Goal: Information Seeking & Learning: Check status

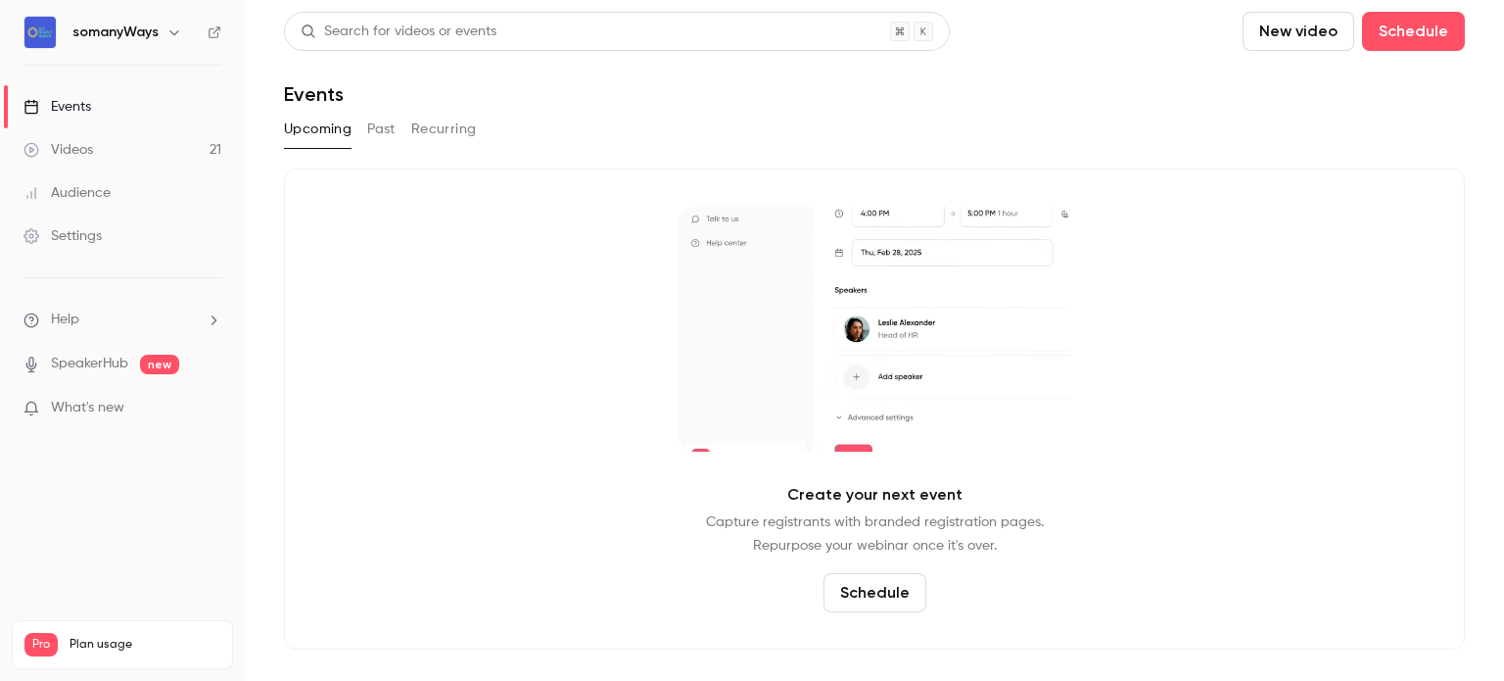
click at [100, 110] on link "Events" at bounding box center [122, 106] width 245 height 43
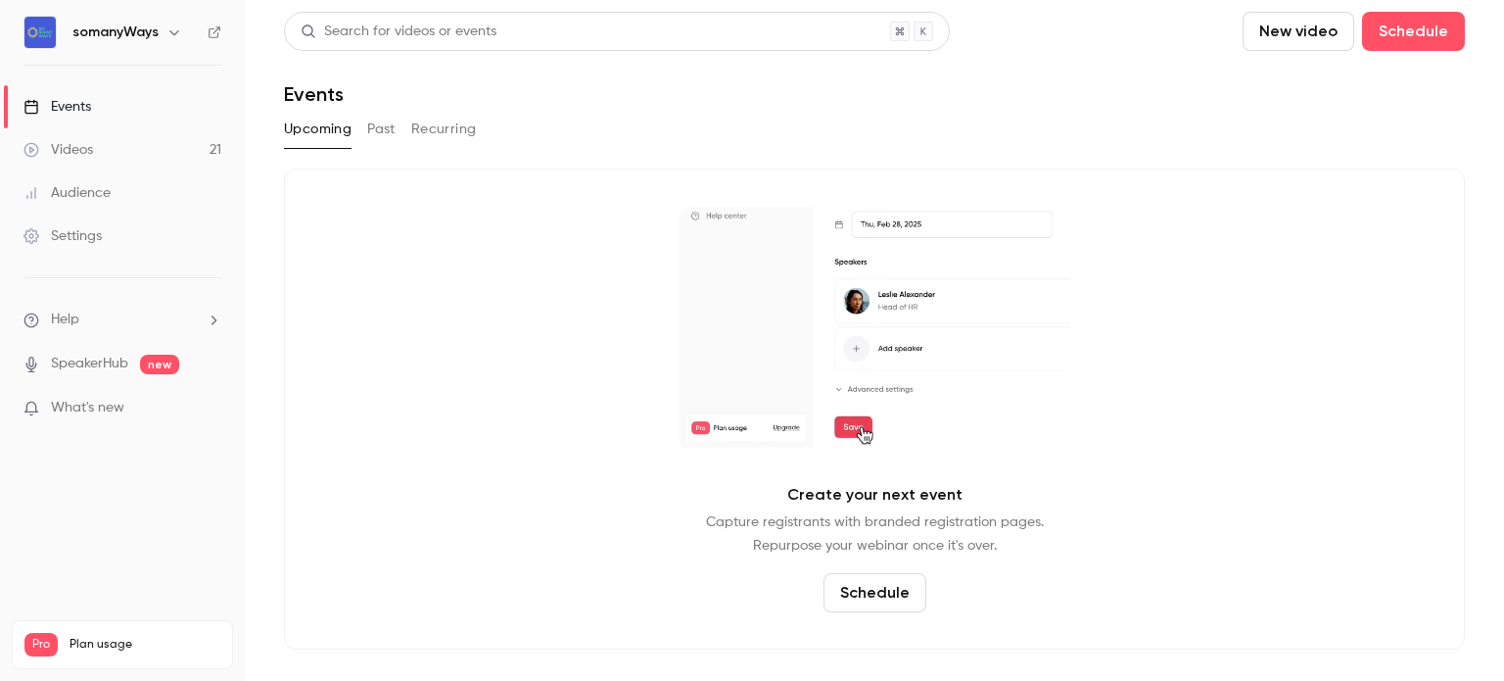
click at [386, 130] on button "Past" at bounding box center [381, 129] width 28 height 31
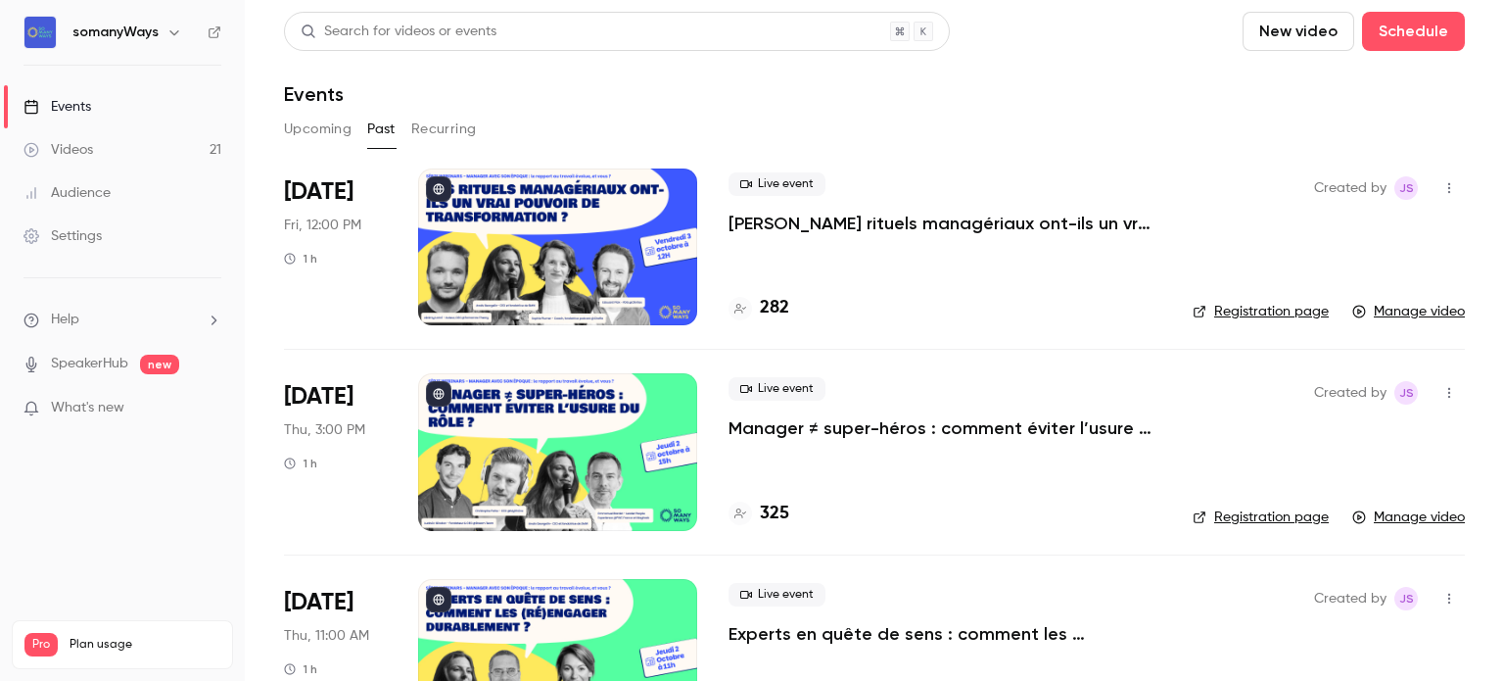
click at [832, 221] on p "[PERSON_NAME] rituels managériaux ont-ils un vrai pouvoir de transformation ?" at bounding box center [945, 224] width 433 height 24
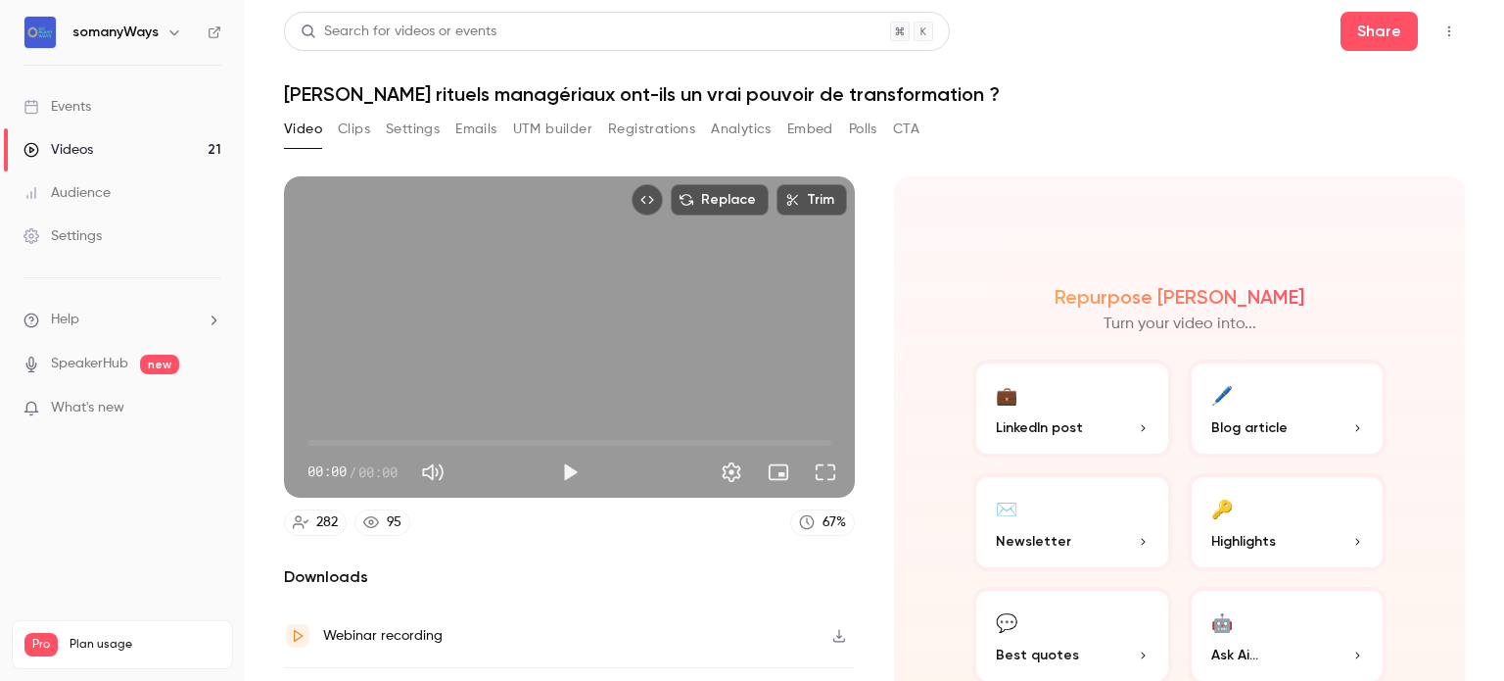
click at [641, 128] on button "Registrations" at bounding box center [651, 129] width 87 height 31
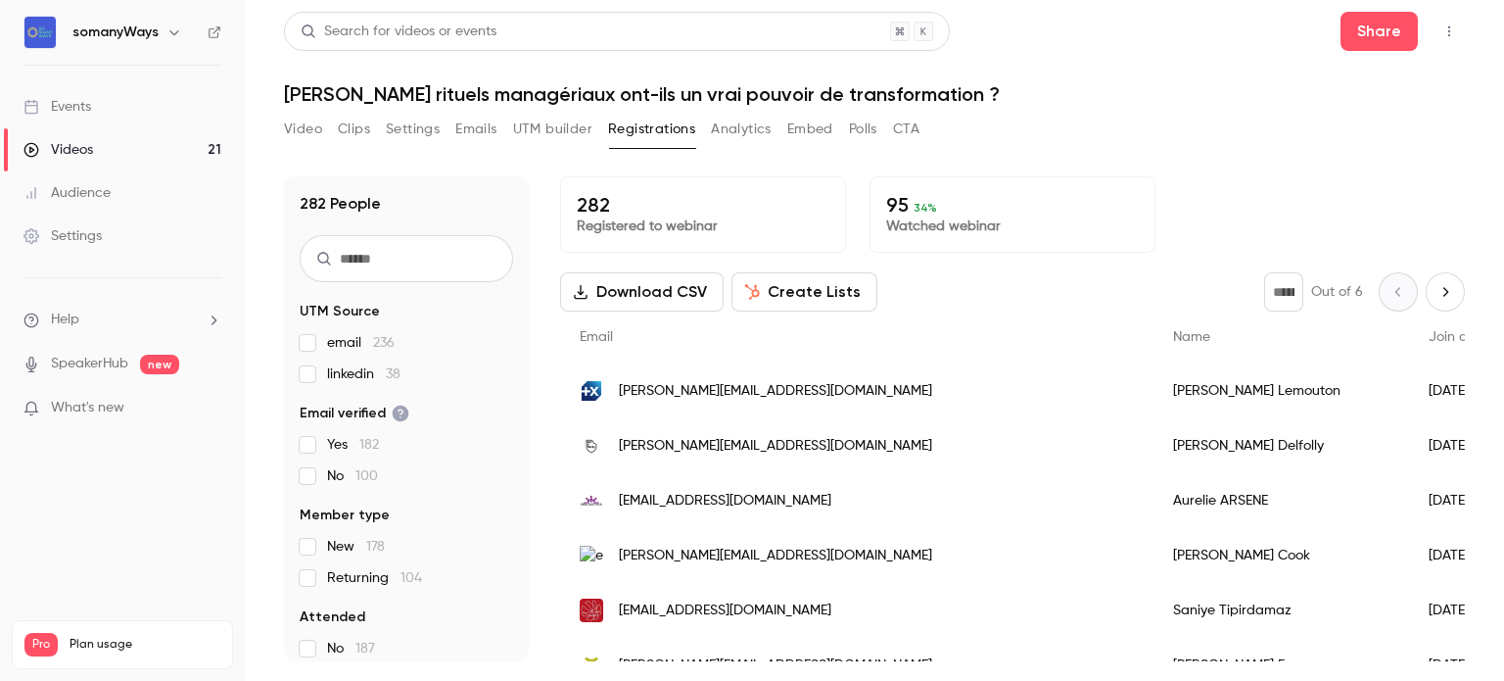
click at [343, 264] on input "text" at bounding box center [406, 258] width 213 height 47
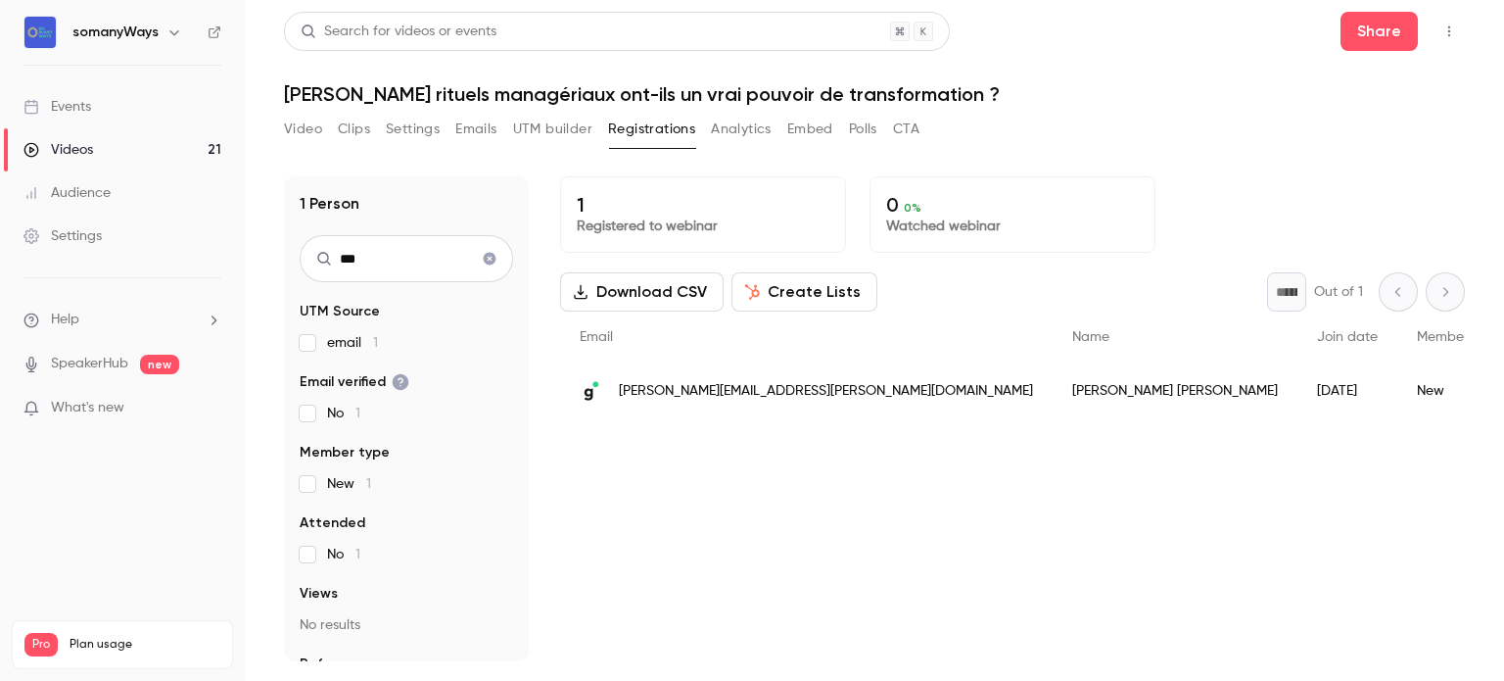
type input "***"
click at [196, 151] on link "Videos 21" at bounding box center [122, 149] width 245 height 43
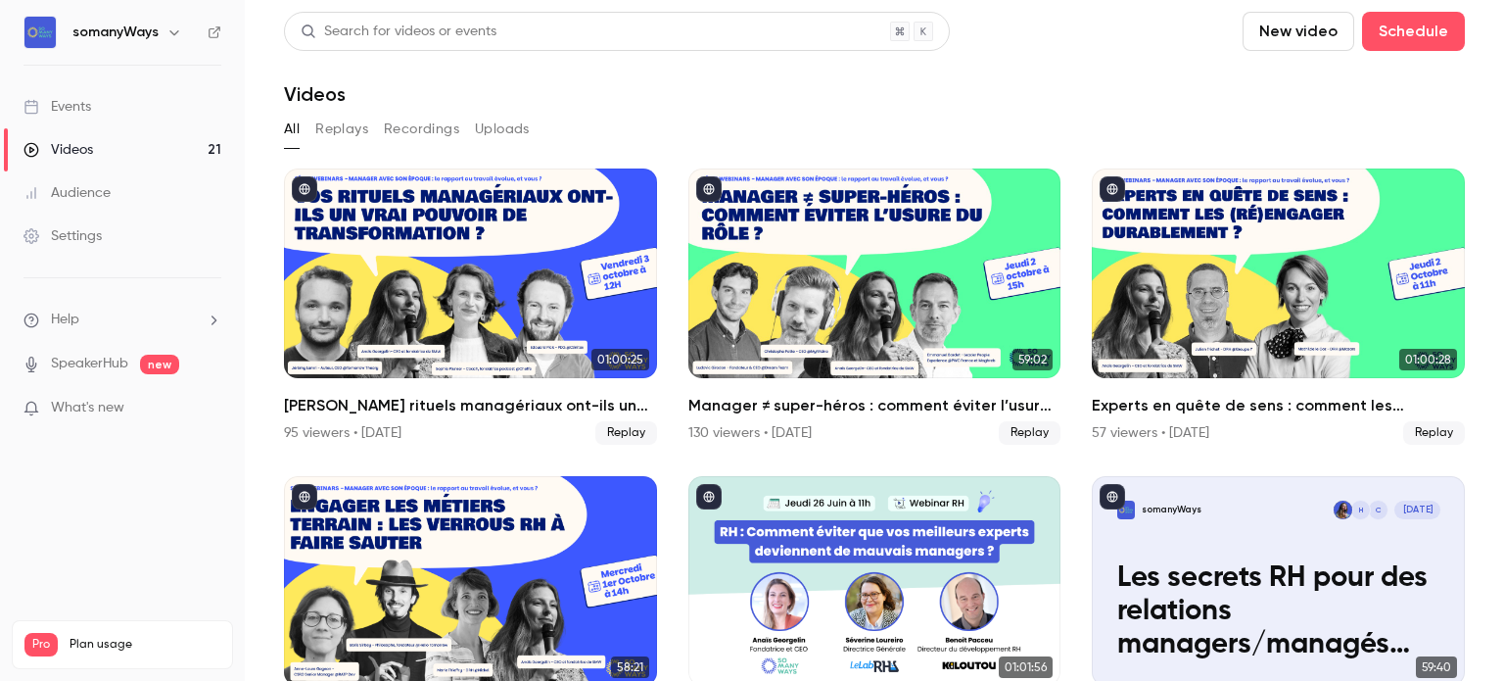
click at [341, 131] on button "Replays" at bounding box center [341, 129] width 53 height 31
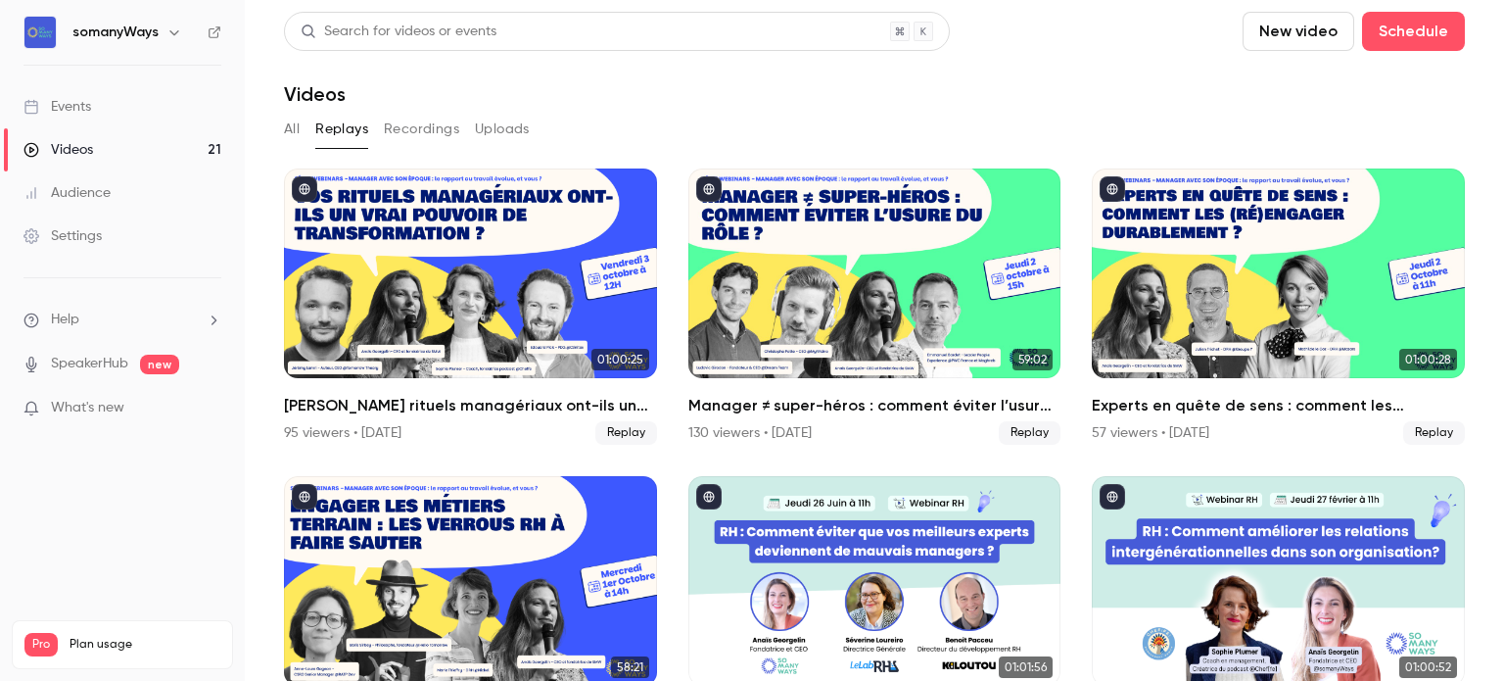
click at [168, 111] on link "Events" at bounding box center [122, 106] width 245 height 43
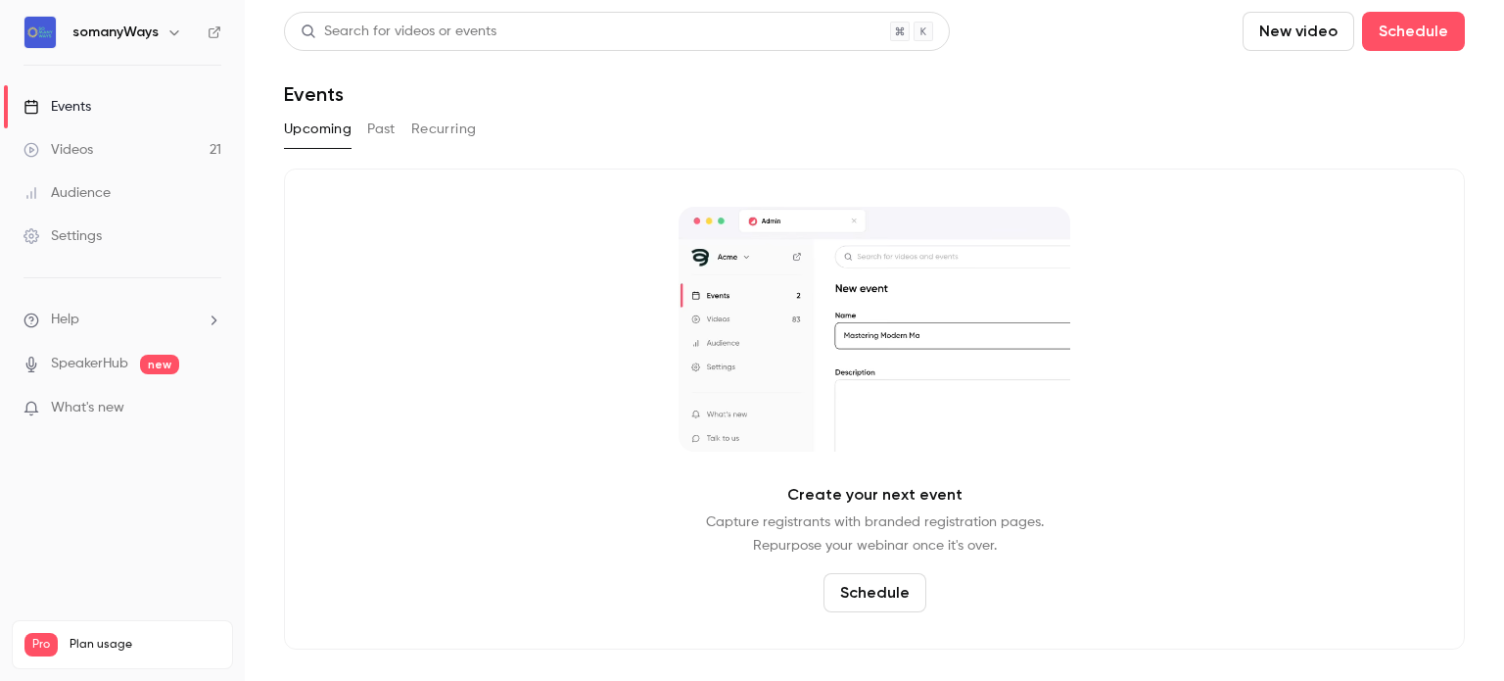
click at [365, 128] on div "Upcoming Past Recurring" at bounding box center [874, 129] width 1181 height 31
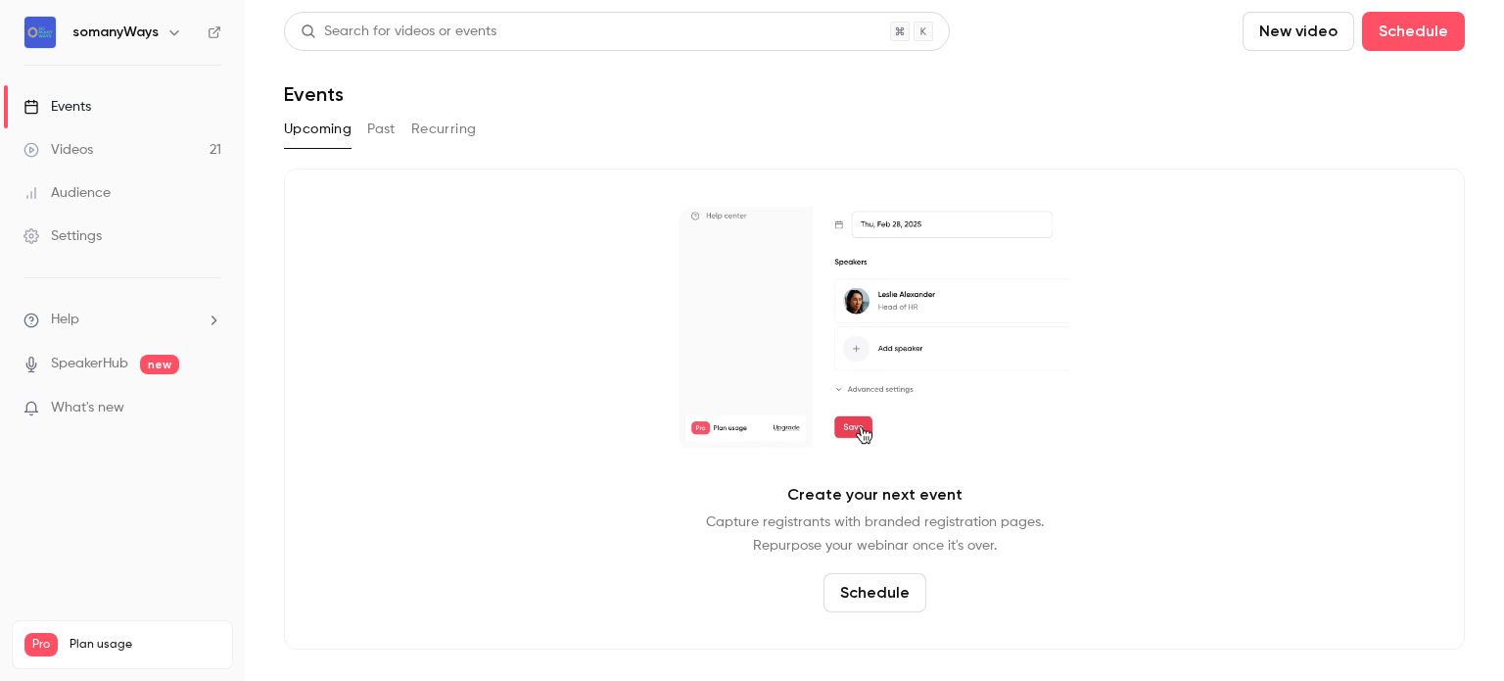
click at [376, 136] on button "Past" at bounding box center [381, 129] width 28 height 31
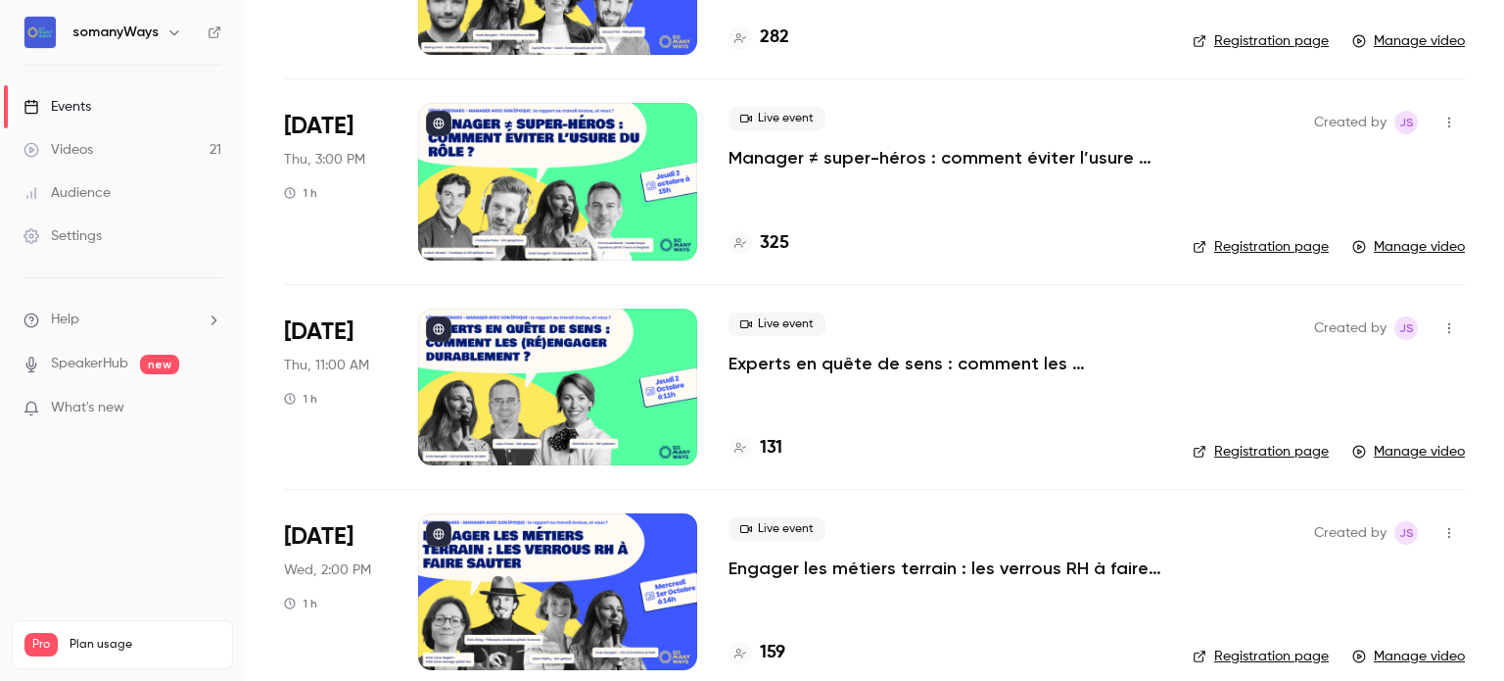
scroll to position [339, 0]
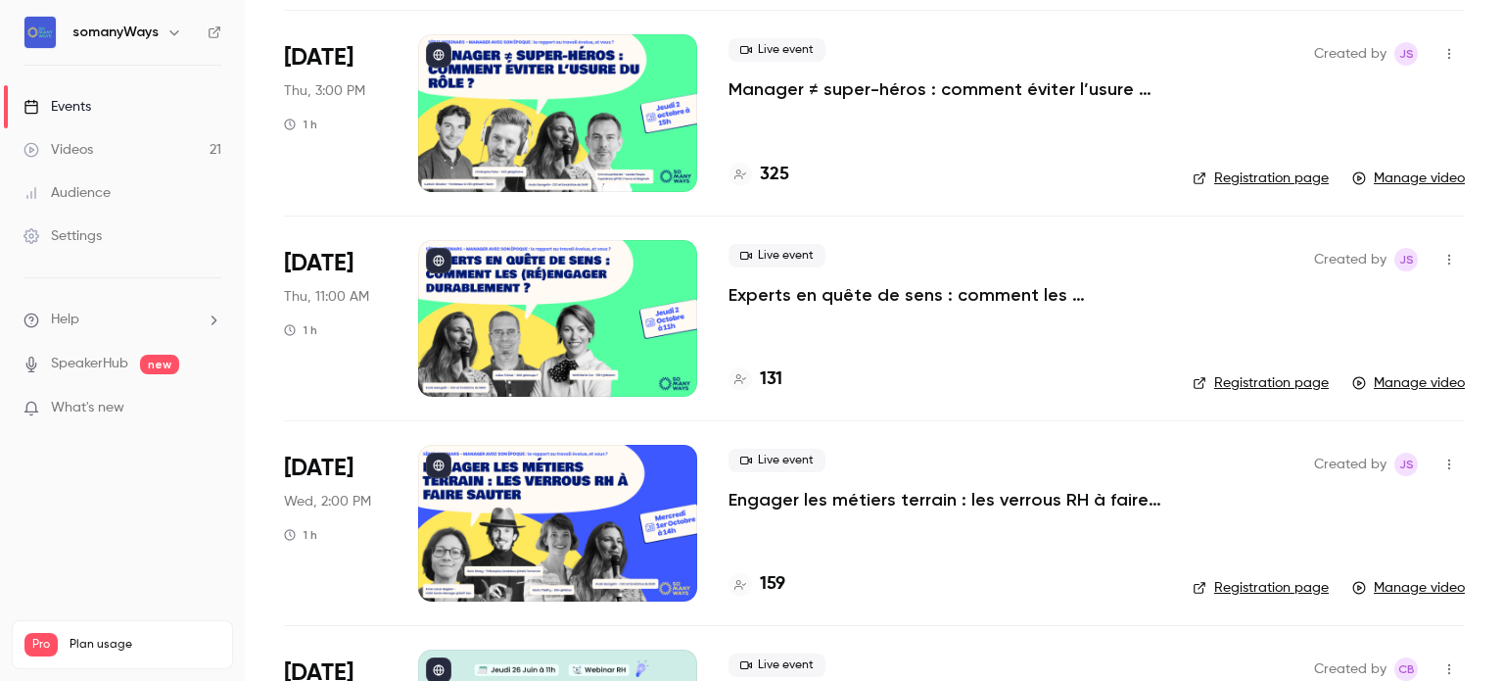
click at [838, 492] on p "Engager les métiers terrain : les verrous RH à faire sauter" at bounding box center [945, 500] width 433 height 24
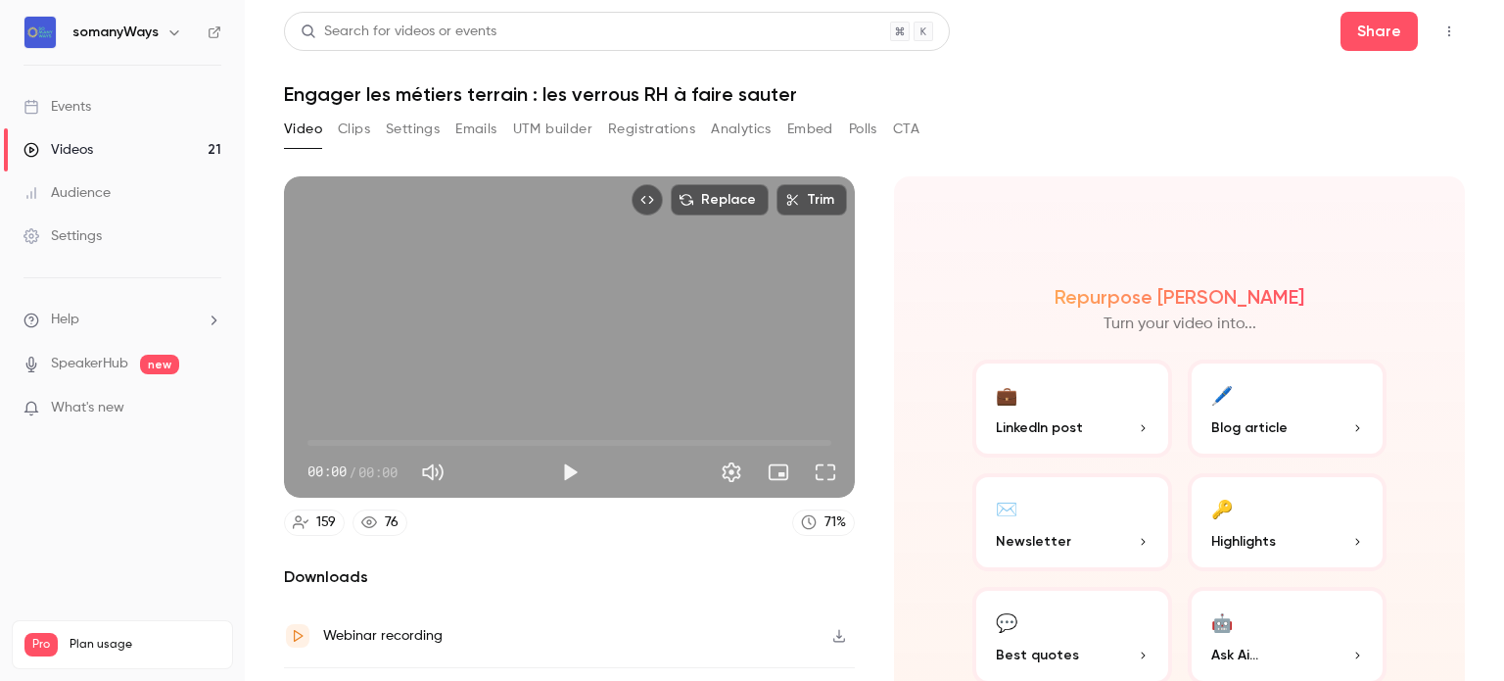
click at [617, 128] on button "Registrations" at bounding box center [651, 129] width 87 height 31
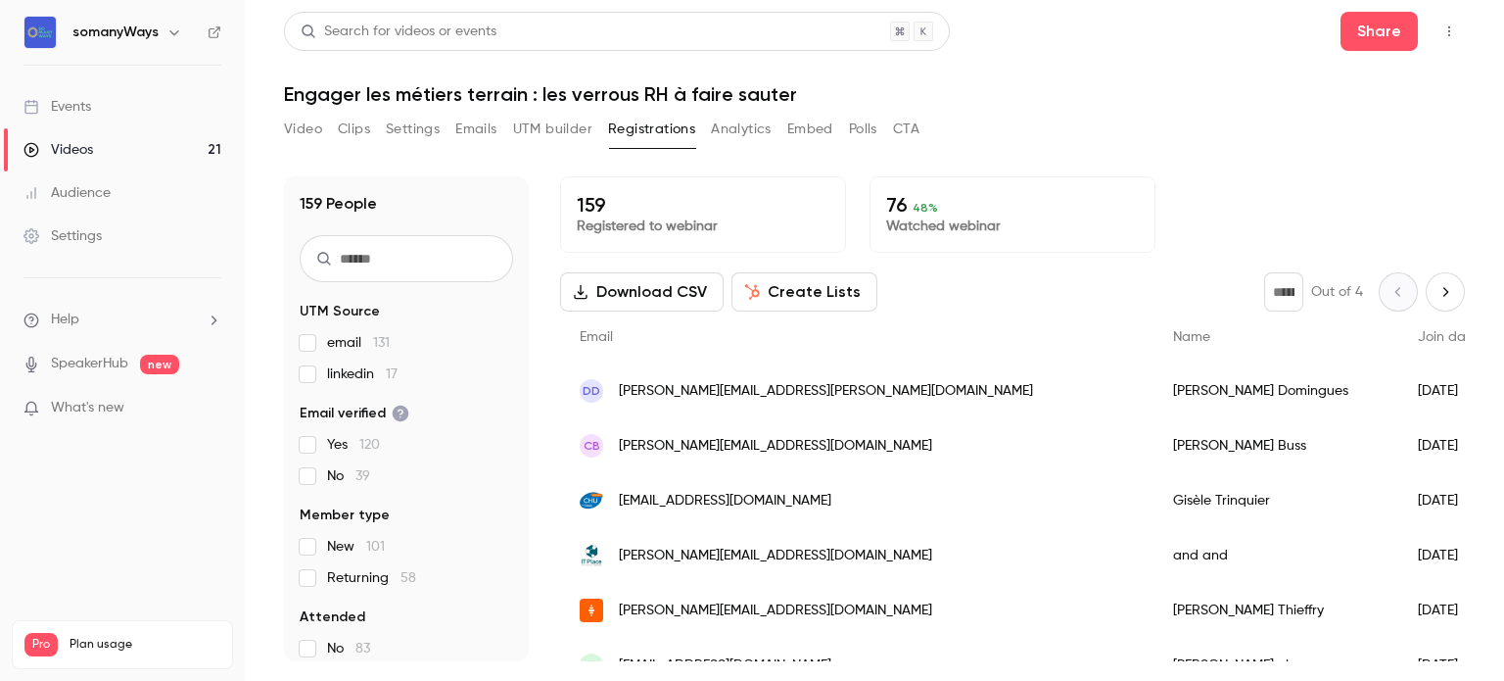
click at [401, 255] on input "text" at bounding box center [406, 258] width 213 height 47
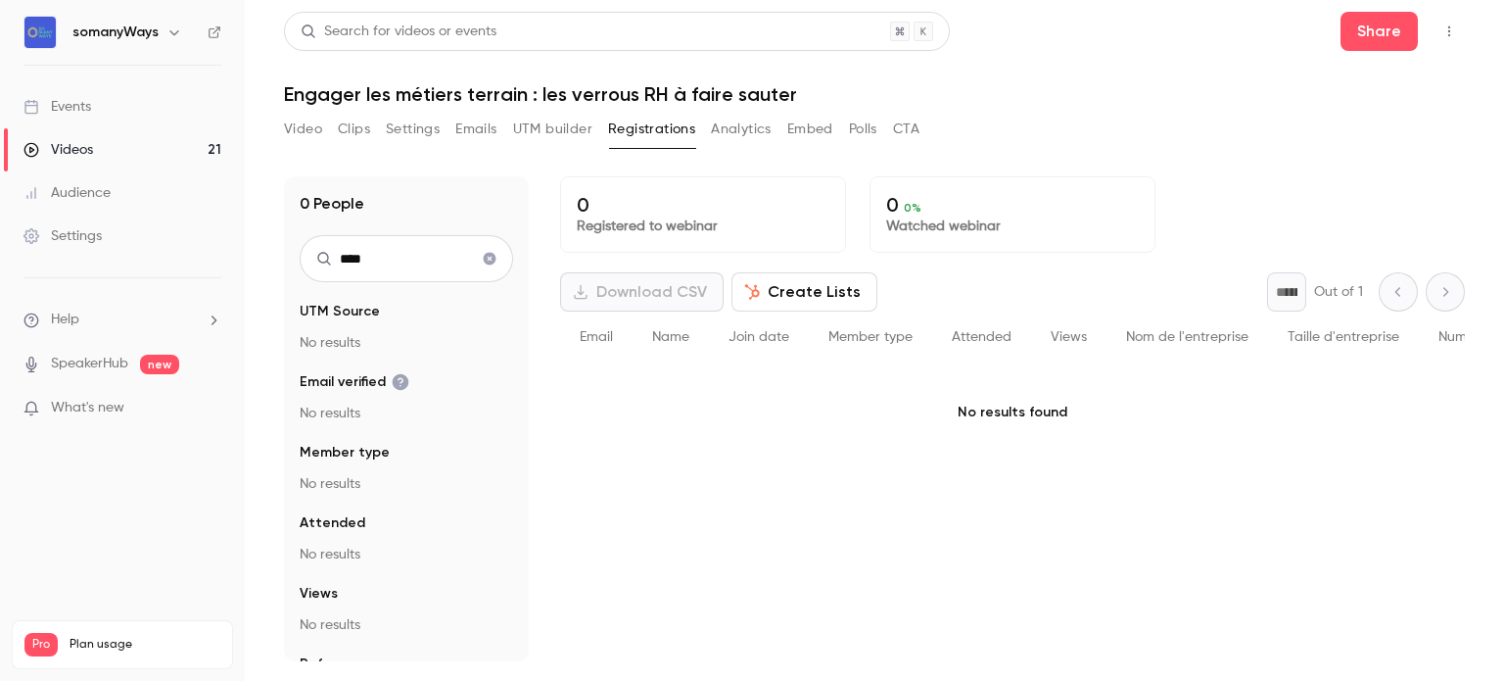
type input "****"
click at [171, 109] on link "Events" at bounding box center [122, 106] width 245 height 43
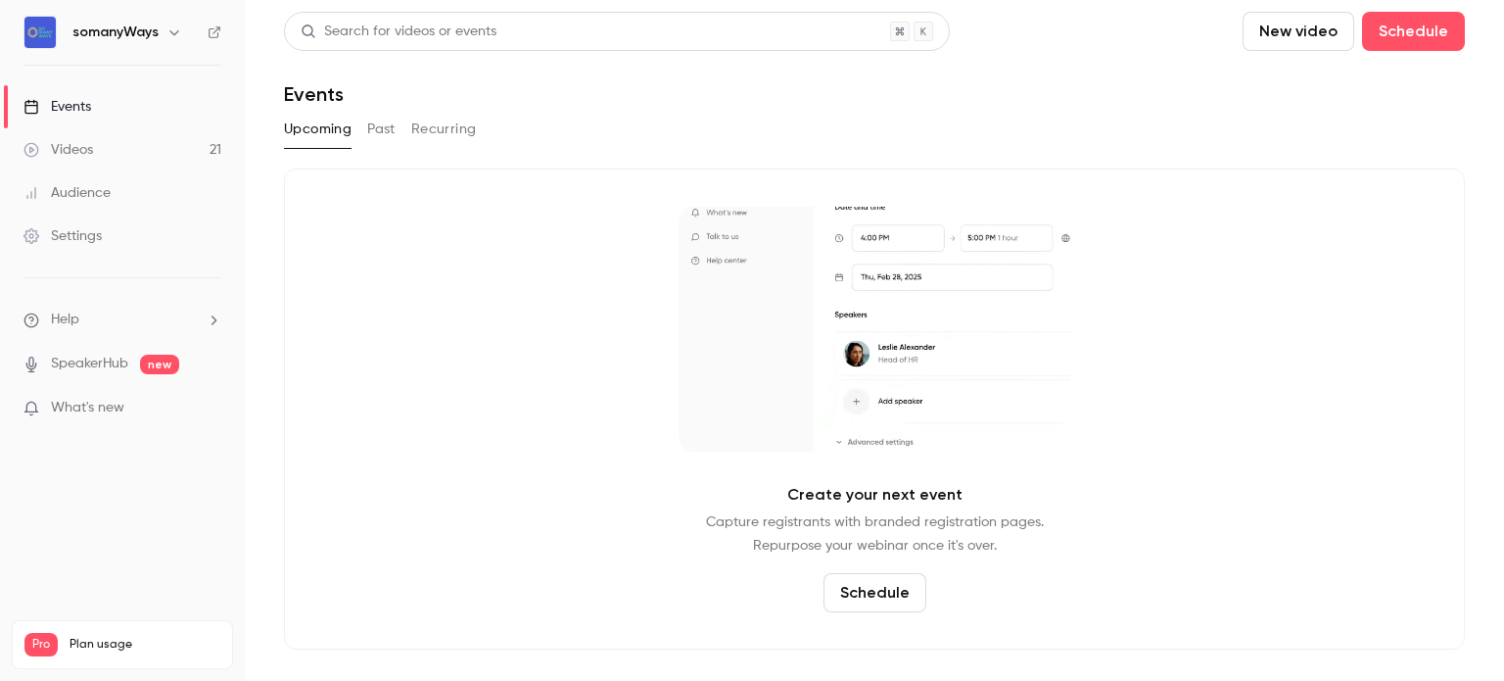
click at [381, 116] on button "Past" at bounding box center [381, 129] width 28 height 31
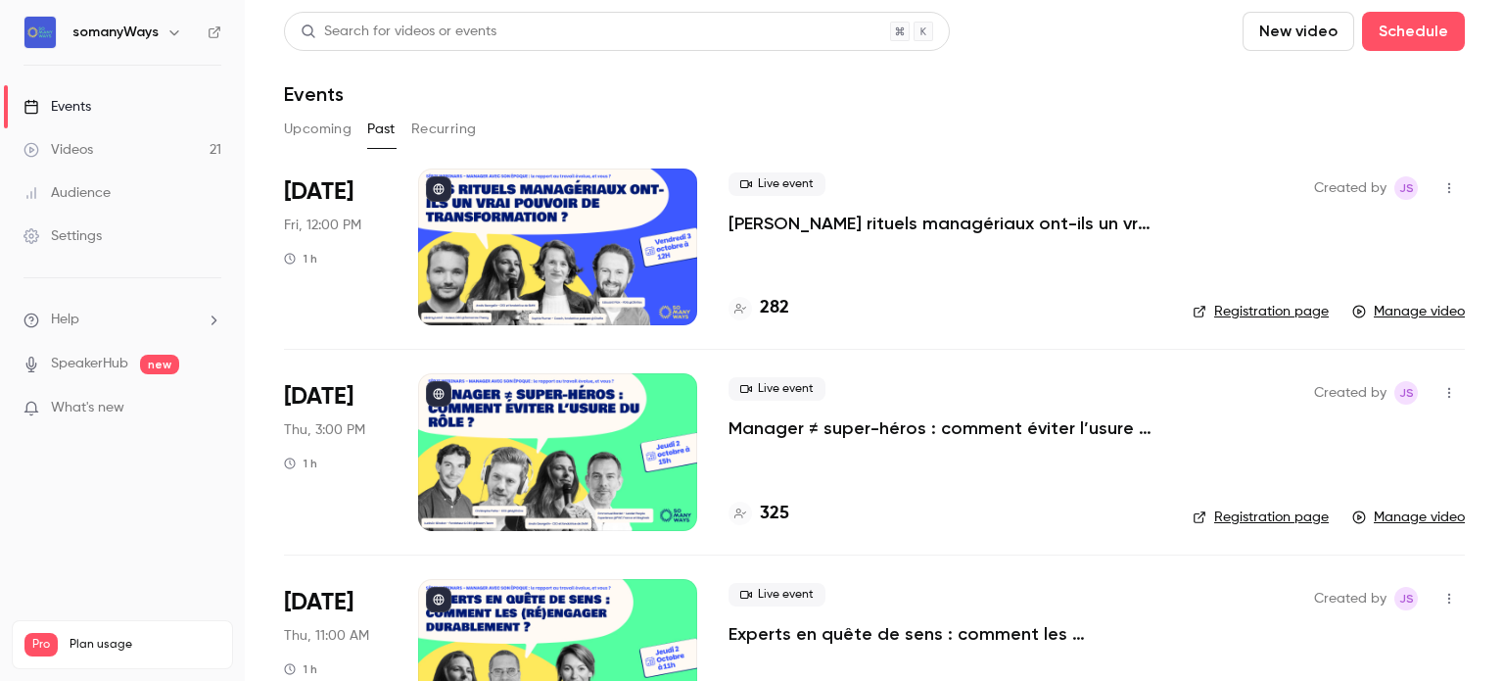
click at [772, 423] on p "Manager ≠ super-héros : comment éviter l’usure du rôle ?" at bounding box center [945, 428] width 433 height 24
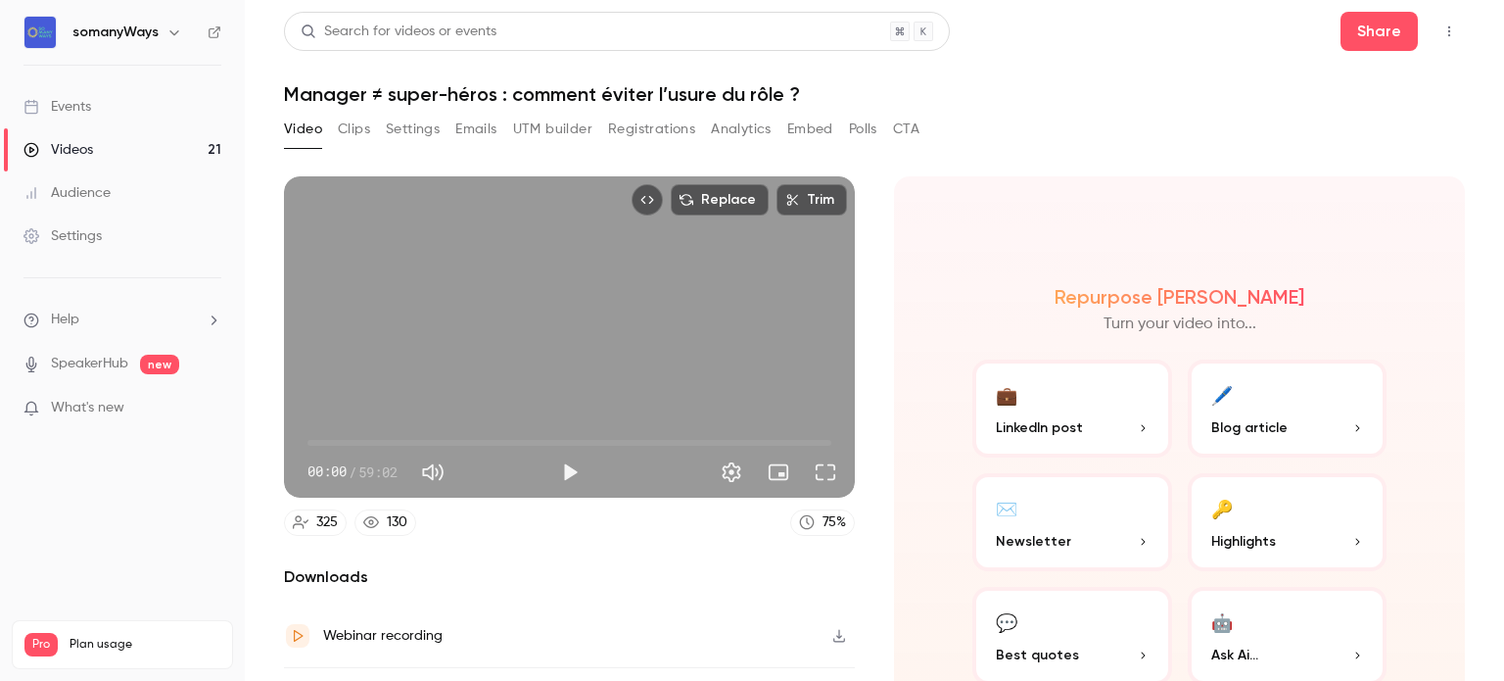
click at [666, 135] on button "Registrations" at bounding box center [651, 129] width 87 height 31
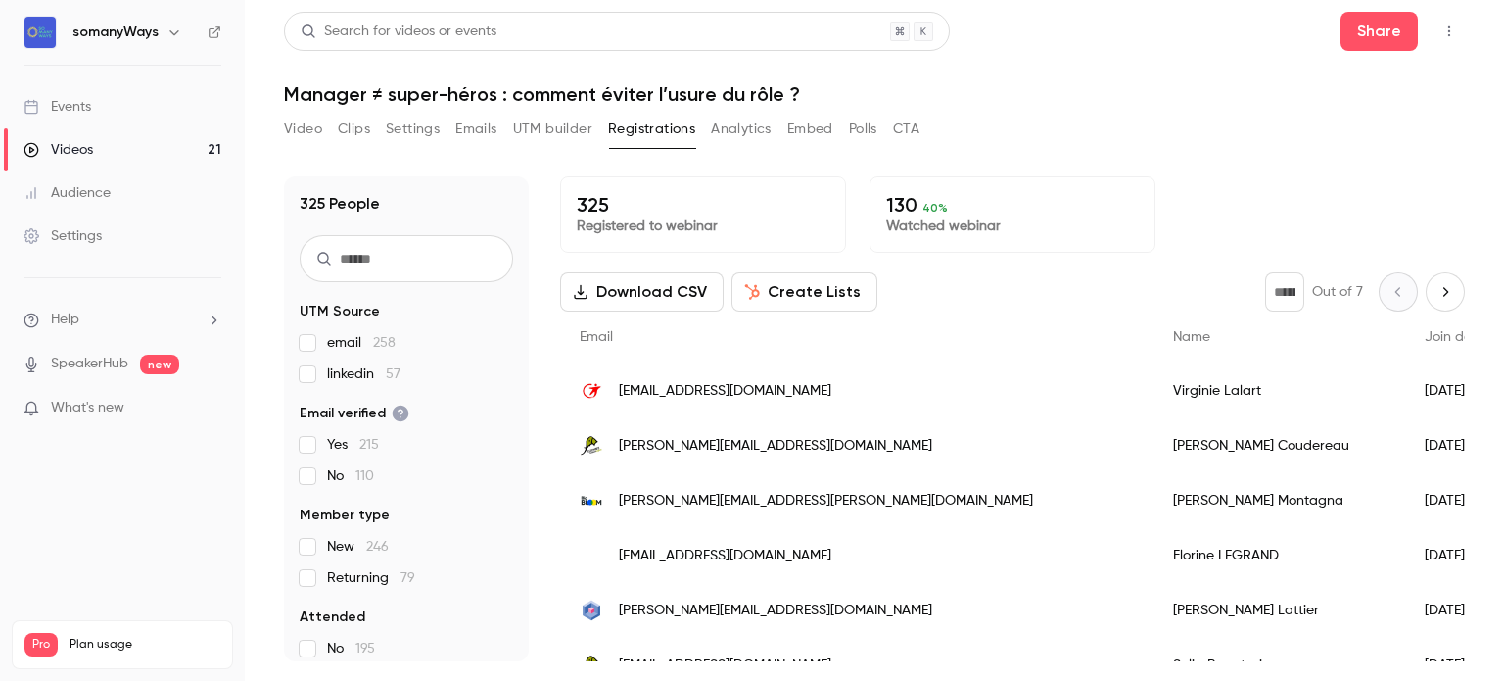
click at [383, 261] on input "text" at bounding box center [406, 258] width 213 height 47
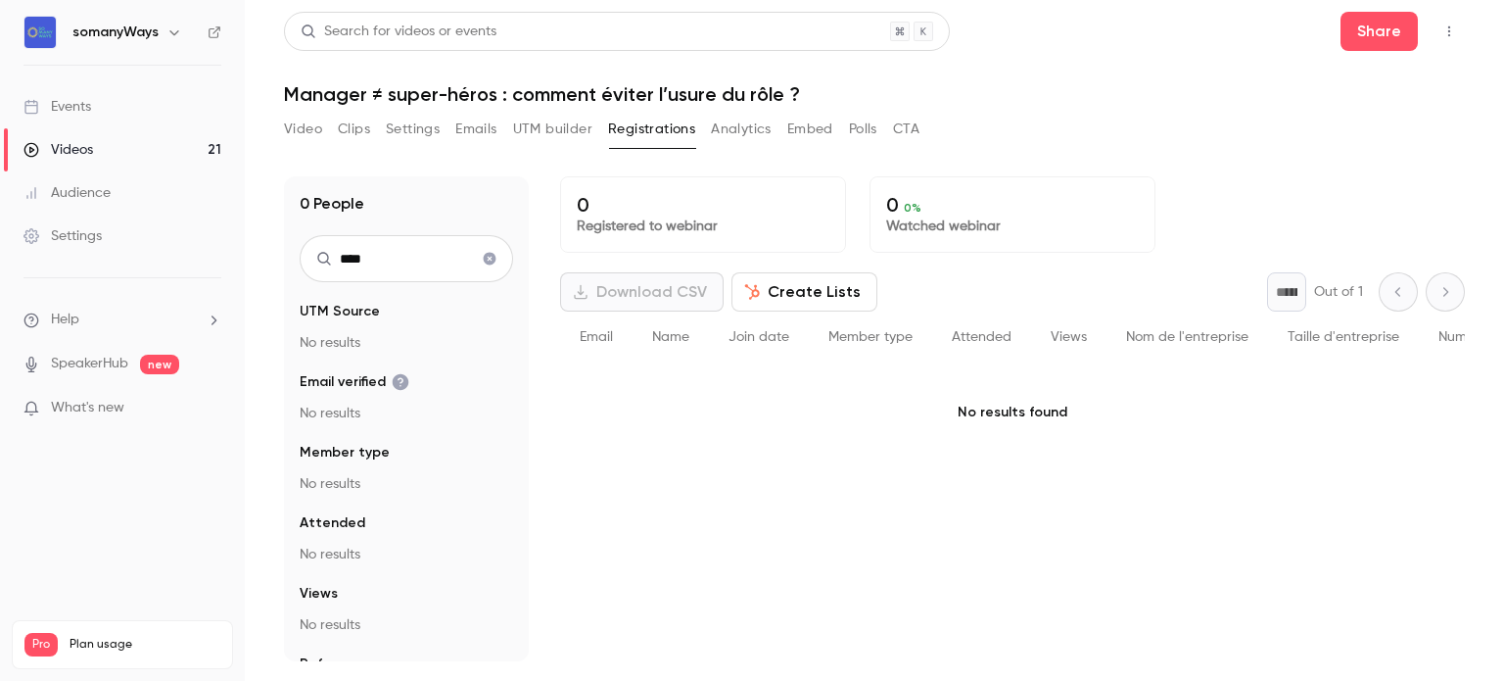
type input "****"
click at [167, 94] on link "Events" at bounding box center [122, 106] width 245 height 43
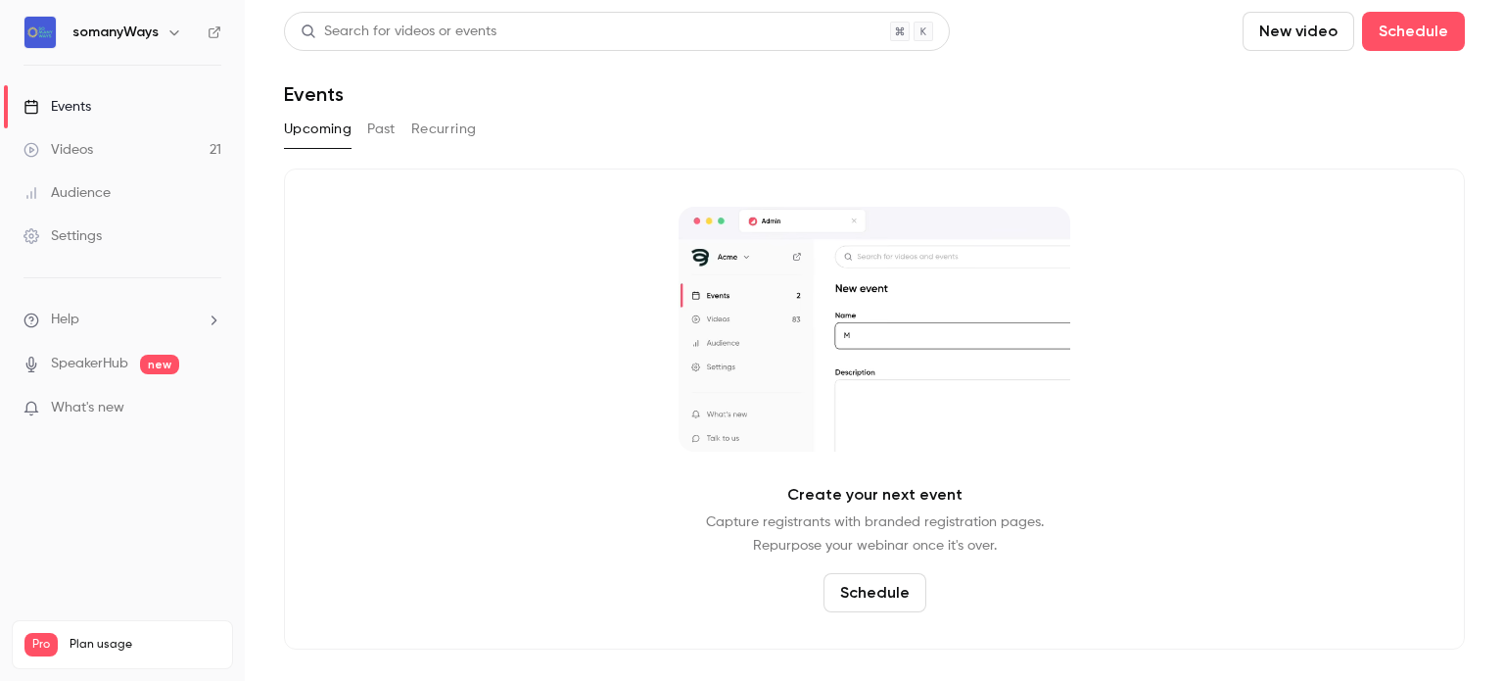
click at [126, 116] on link "Events" at bounding box center [122, 106] width 245 height 43
click at [369, 132] on button "Past" at bounding box center [381, 129] width 28 height 31
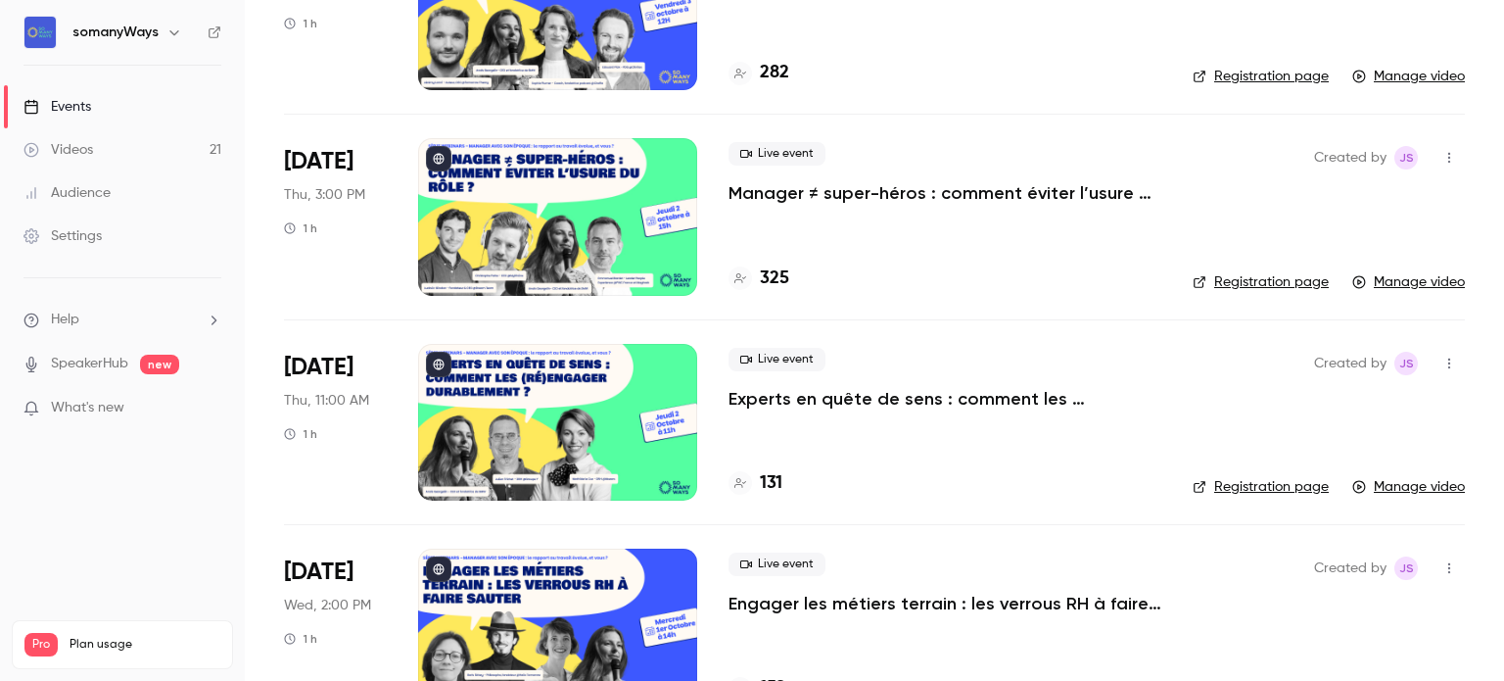
scroll to position [239, 0]
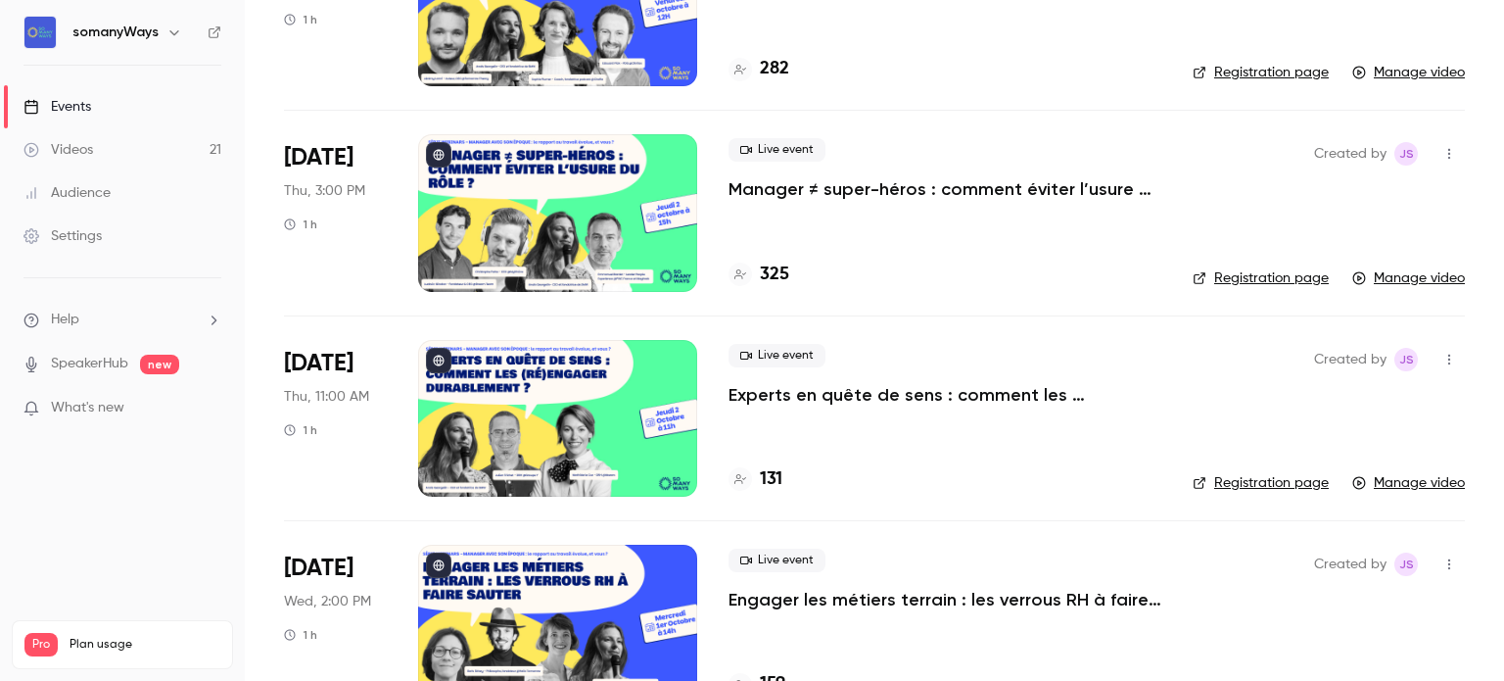
click at [907, 386] on p "Experts en quête de sens : comment les (ré)engager durablement ?" at bounding box center [945, 395] width 433 height 24
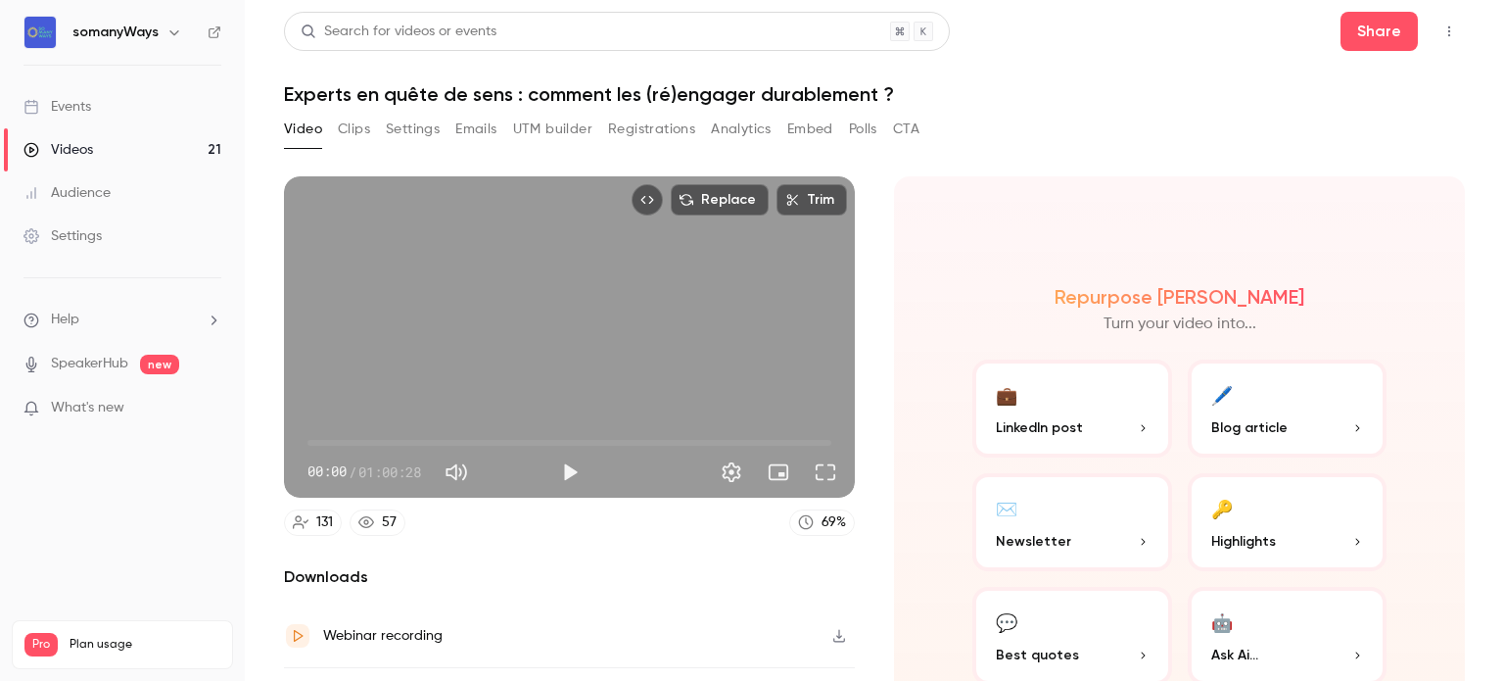
click at [651, 130] on button "Registrations" at bounding box center [651, 129] width 87 height 31
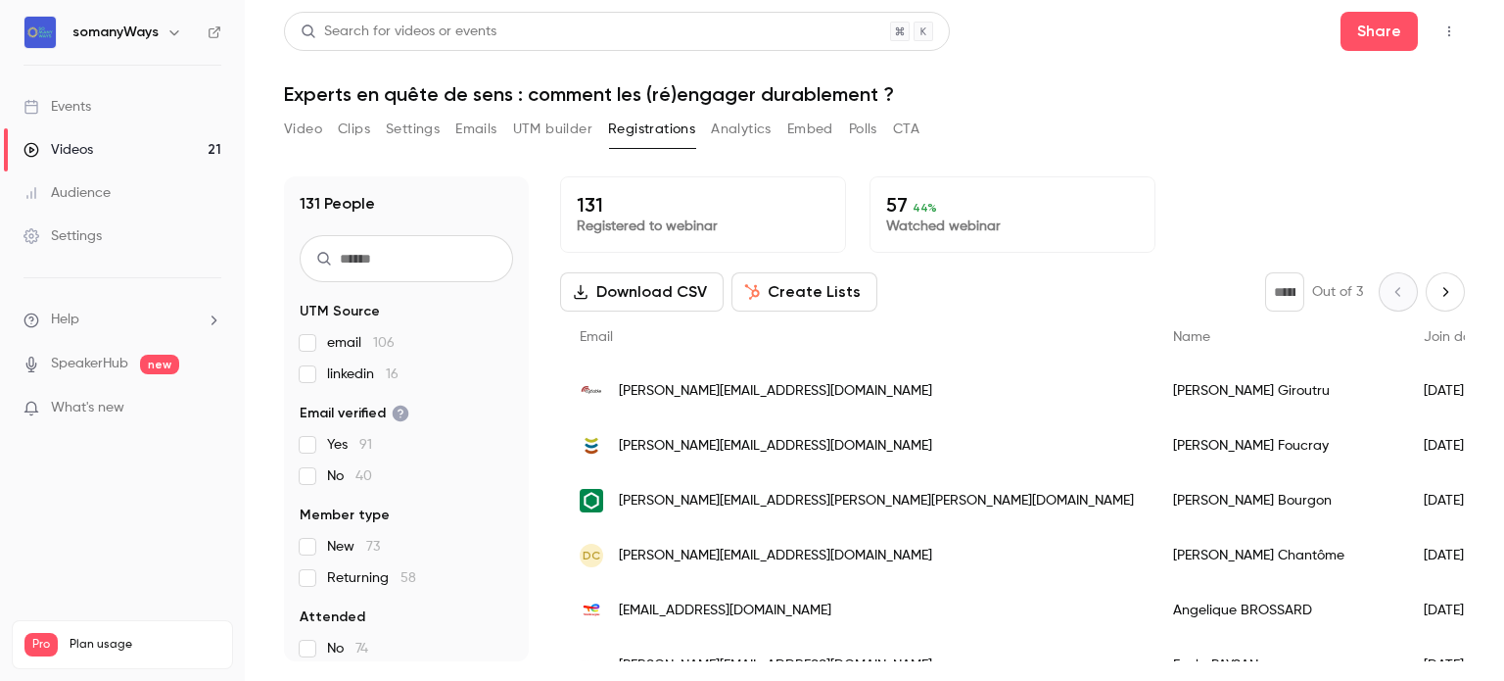
click at [418, 252] on input "text" at bounding box center [406, 258] width 213 height 47
type input "***"
